Goal: Task Accomplishment & Management: Manage account settings

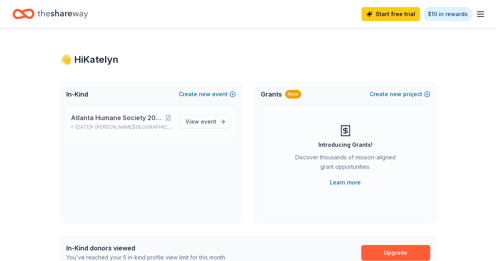
click at [115, 133] on div "Atlanta Humane Society 2025 Golf Classic [DATE] • [PERSON_NAME][GEOGRAPHIC_DATA…" at bounding box center [150, 122] width 169 height 30
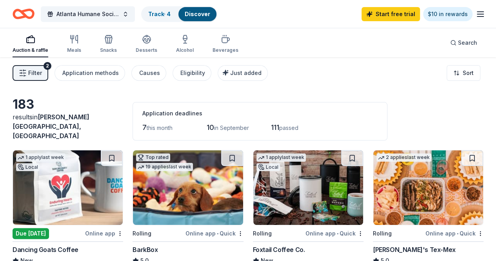
click at [147, 7] on div "Track · 4 Discover" at bounding box center [179, 14] width 76 height 16
click at [158, 13] on link "Track · 4" at bounding box center [159, 14] width 22 height 7
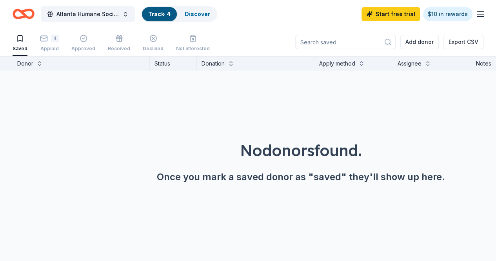
click at [42, 46] on div "Saved 4 Applied Approved Received Declined Not interested" at bounding box center [111, 43] width 197 height 24
click at [56, 49] on div "Applied" at bounding box center [49, 49] width 19 height 6
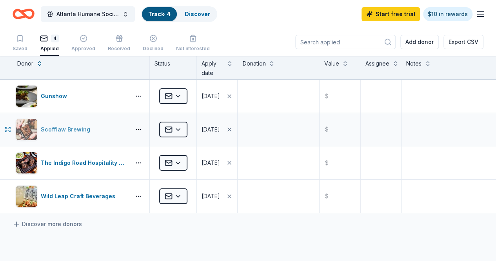
click at [75, 131] on div "Scofflaw Brewing" at bounding box center [67, 129] width 53 height 9
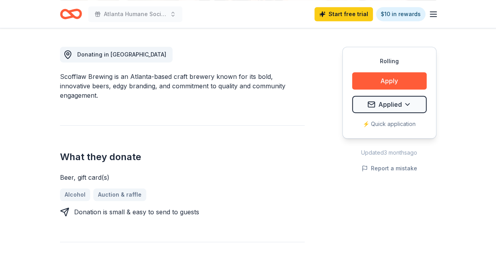
scroll to position [218, 0]
